Goal: Task Accomplishment & Management: Complete application form

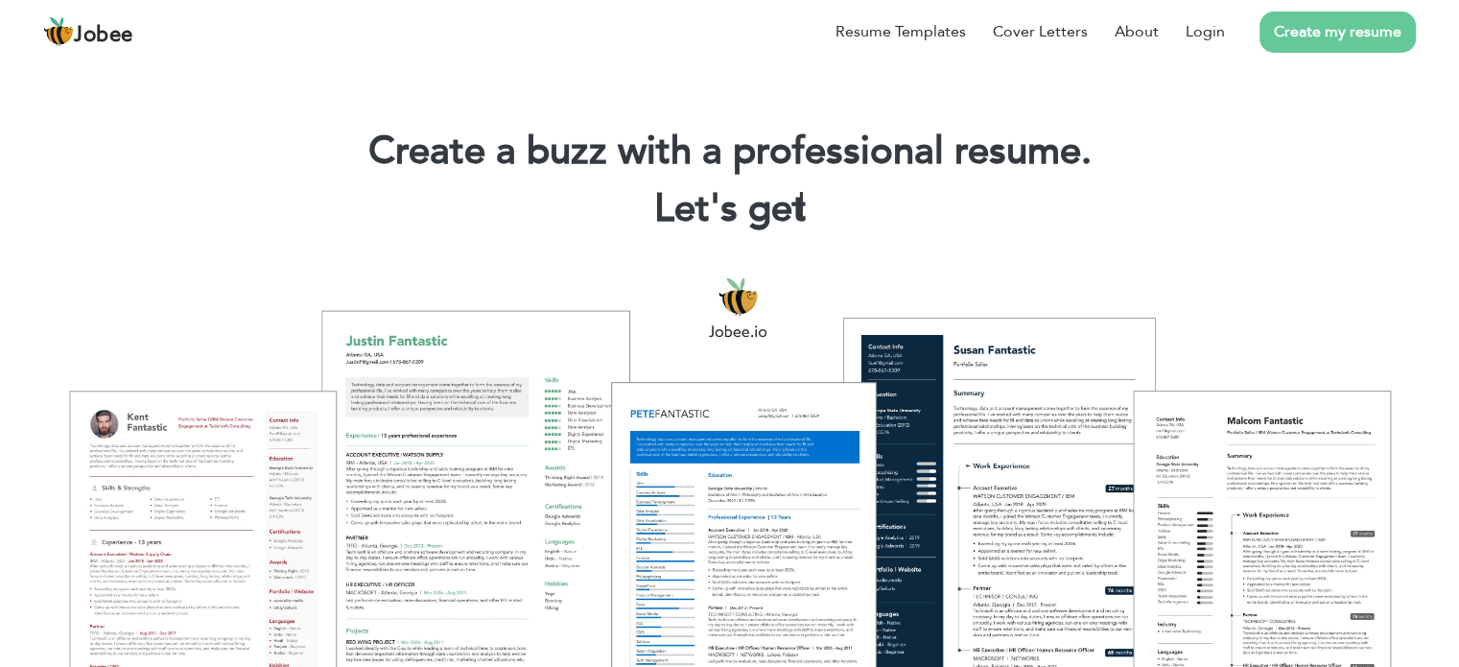
click at [1336, 39] on link "Create my resume" at bounding box center [1338, 32] width 156 height 41
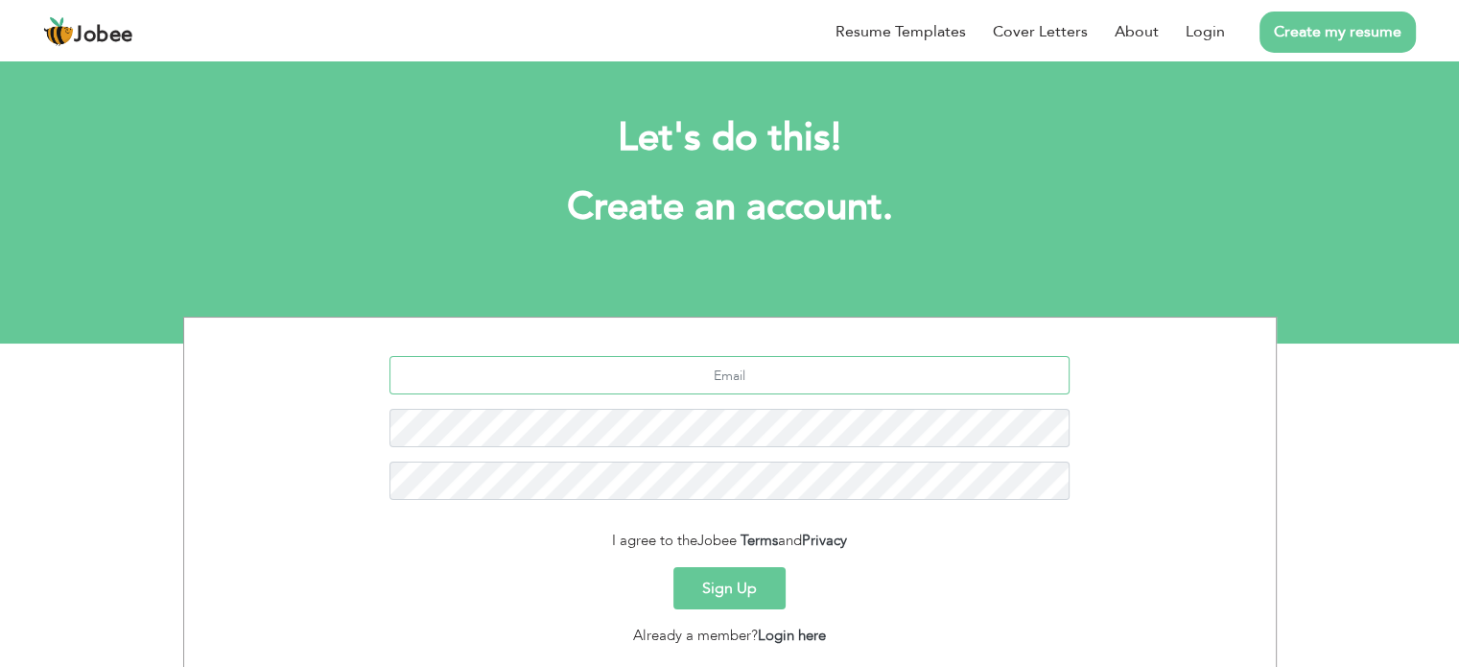
click at [709, 378] on input "text" at bounding box center [730, 375] width 680 height 38
paste input "paragon.one@hotmail.com"
type input "paragon.one@hotmail.com"
click at [720, 592] on button "Sign Up" at bounding box center [730, 588] width 112 height 42
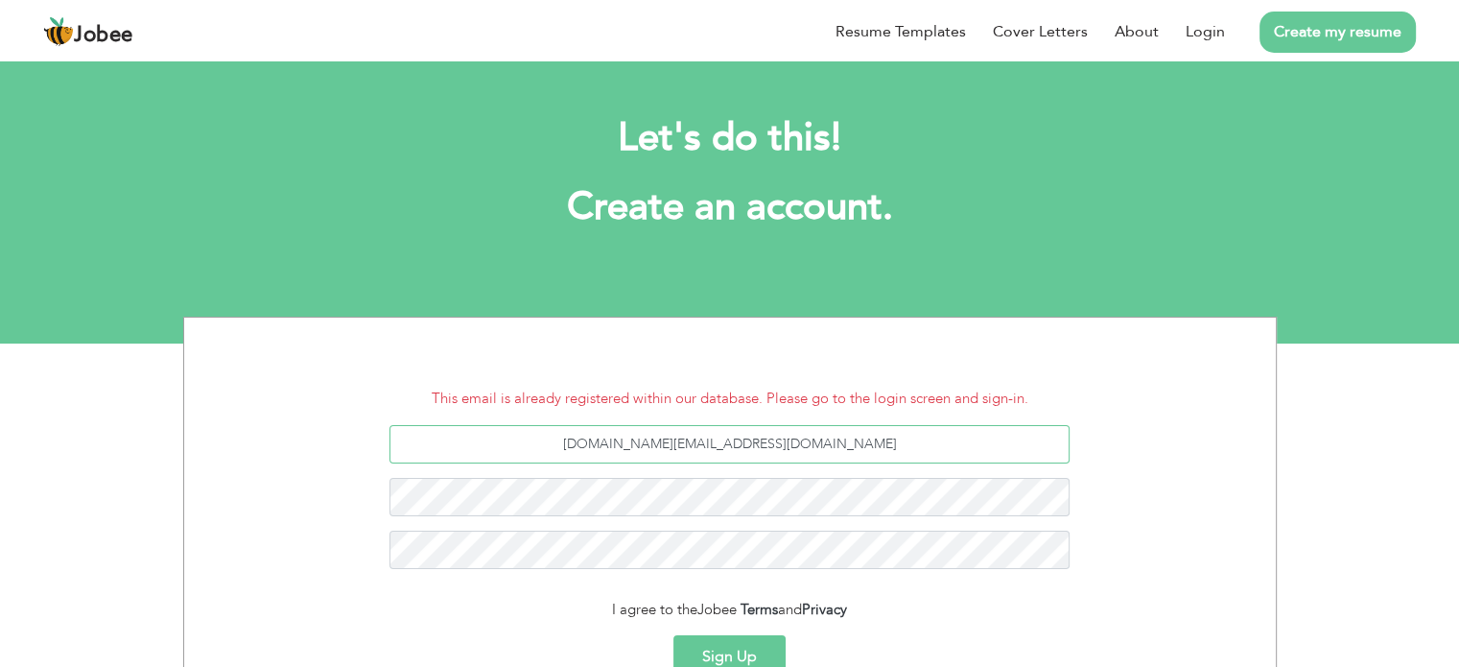
drag, startPoint x: 823, startPoint y: 440, endPoint x: 590, endPoint y: 426, distance: 233.6
click at [590, 426] on input "paragon.one@hotmail.com" at bounding box center [730, 444] width 680 height 38
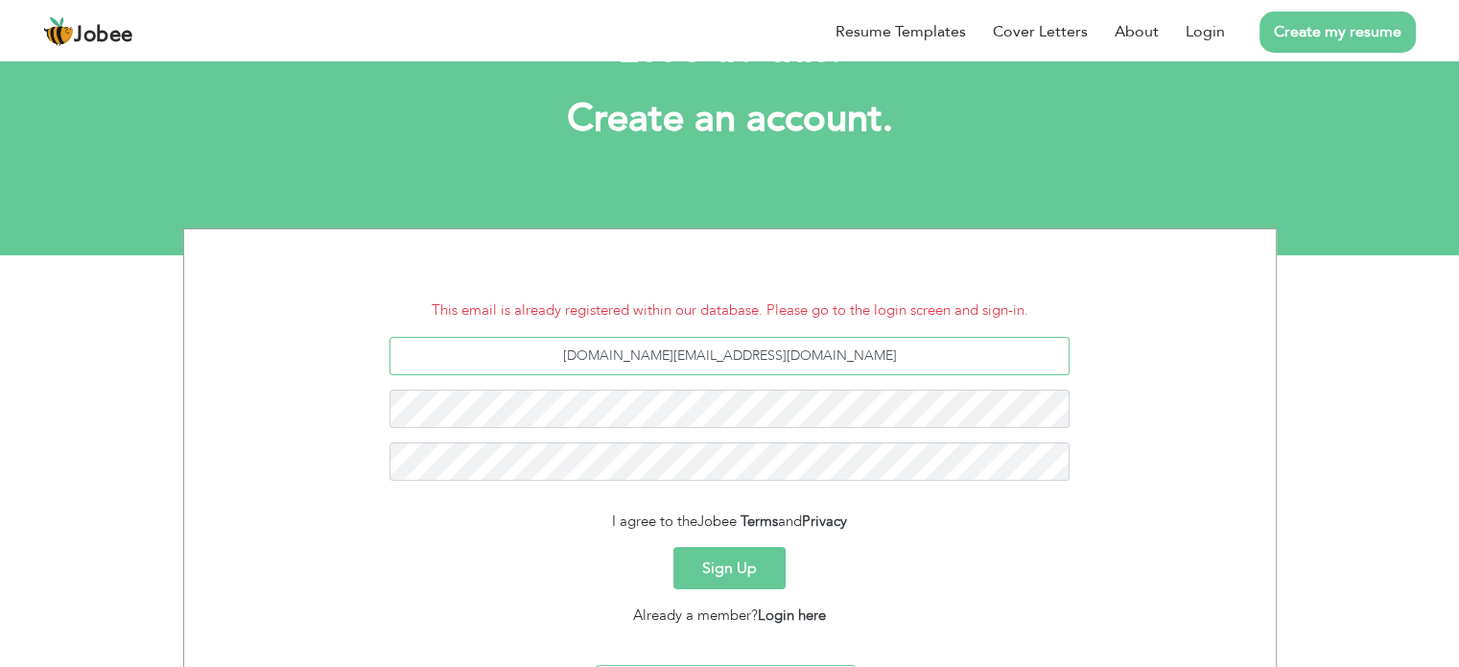
scroll to position [197, 0]
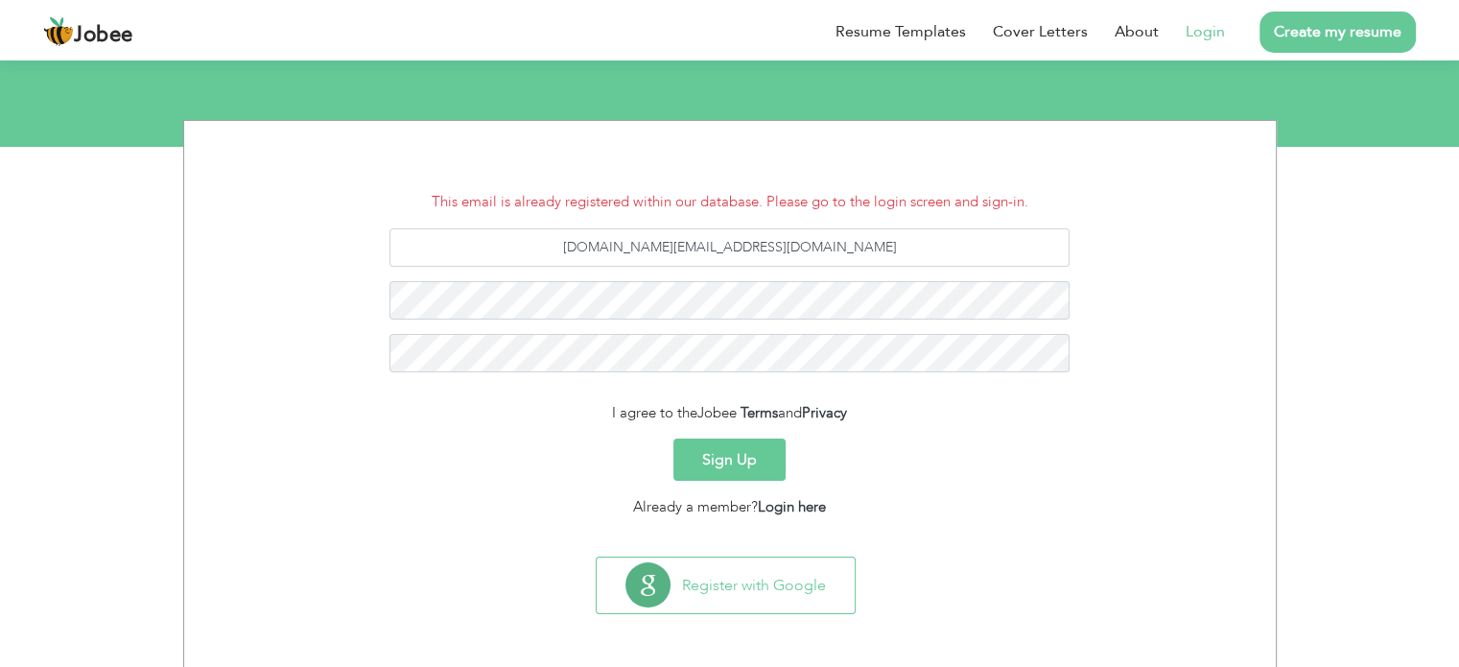
click at [1202, 23] on link "Login" at bounding box center [1205, 31] width 39 height 23
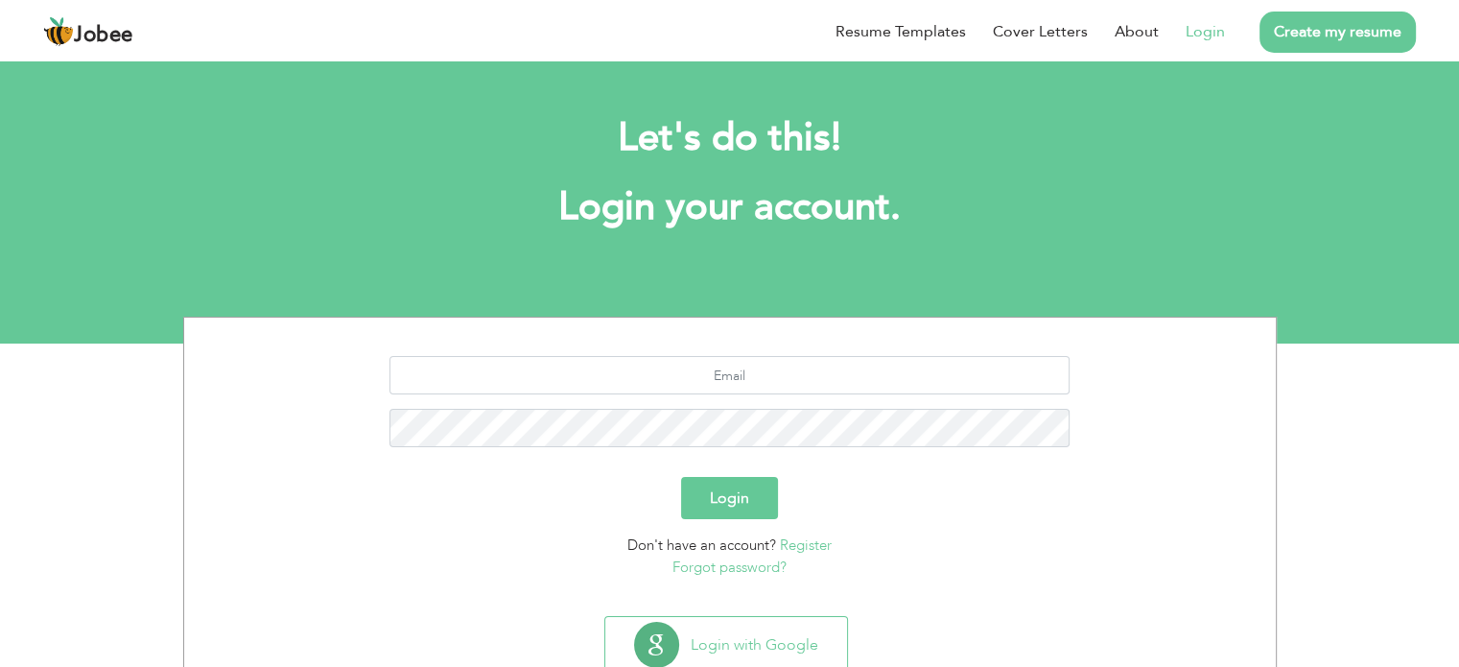
drag, startPoint x: 726, startPoint y: 394, endPoint x: 721, endPoint y: 367, distance: 27.5
click at [723, 380] on div at bounding box center [730, 409] width 1063 height 106
click at [721, 367] on input "text" at bounding box center [730, 375] width 680 height 38
paste input "paragon.one@hotmail.com"
type input "paragon.one@hotmail.com"
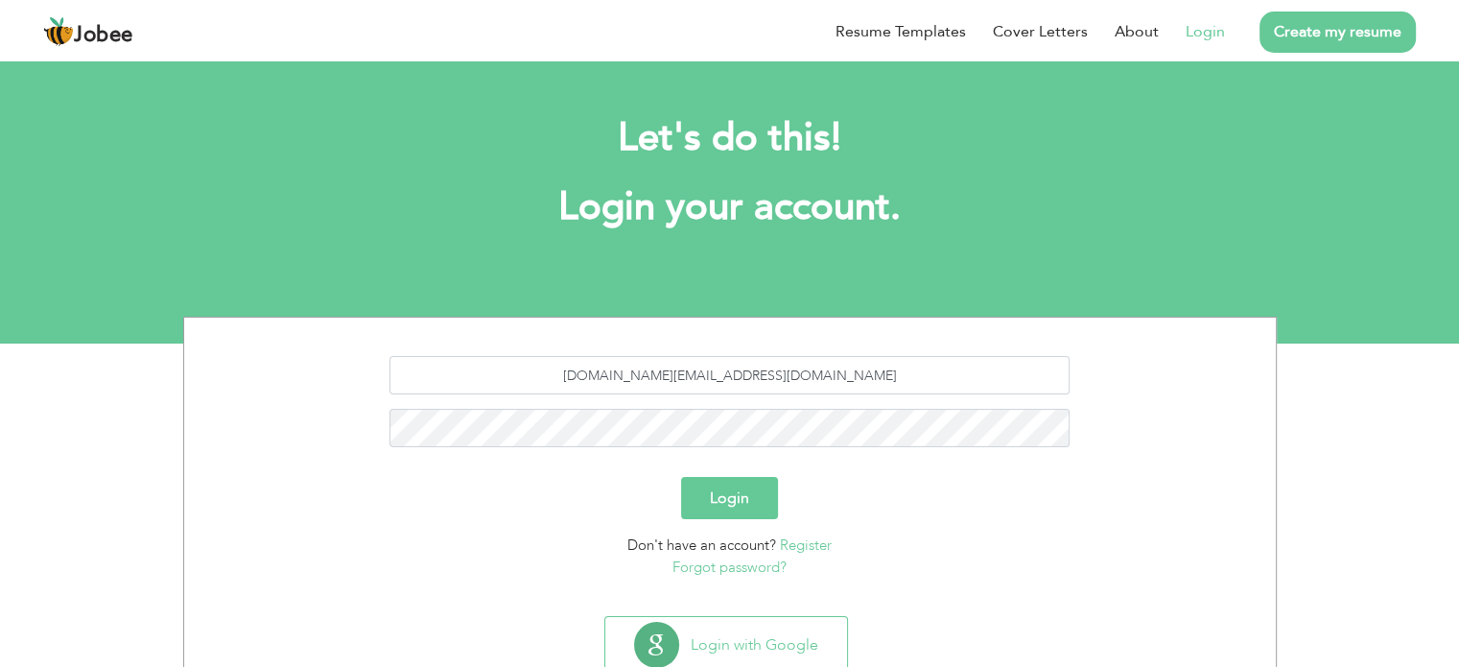
click at [705, 573] on link "Forgot password?" at bounding box center [730, 566] width 114 height 19
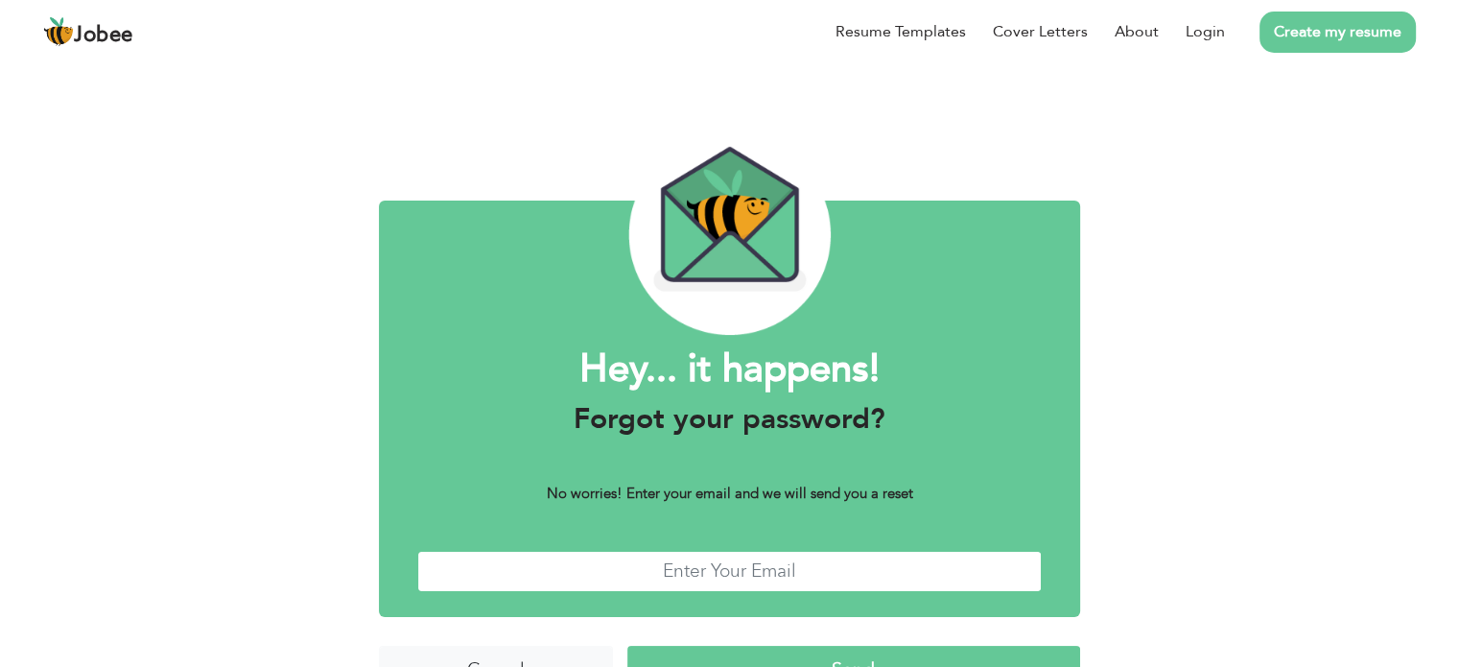
click at [666, 563] on input "text" at bounding box center [729, 571] width 625 height 41
type input "[DOMAIN_NAME][EMAIL_ADDRESS][DOMAIN_NAME]"
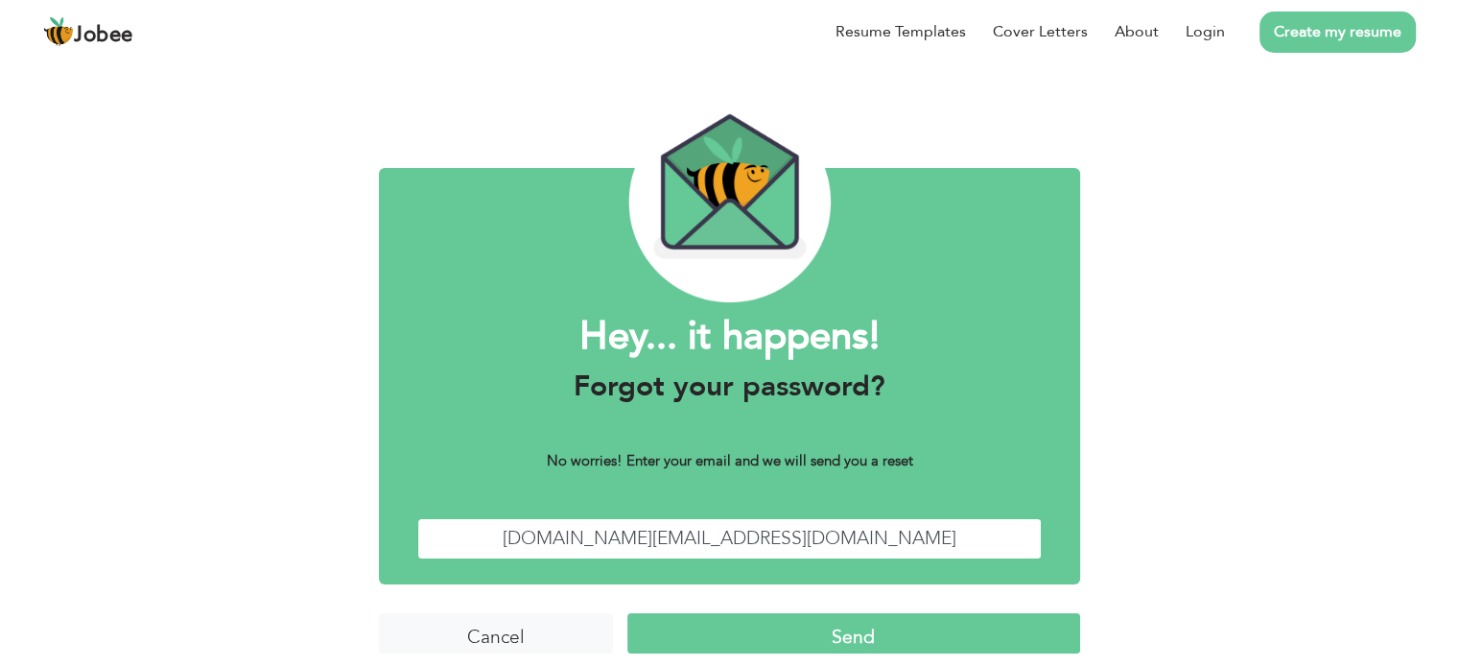
scroll to position [48, 0]
